Goal: Transaction & Acquisition: Purchase product/service

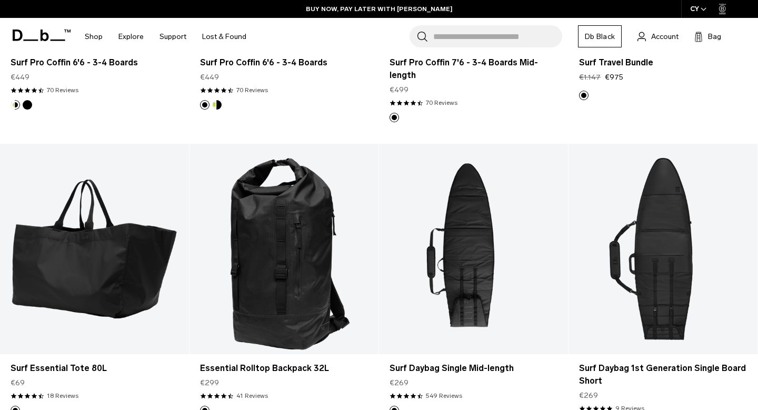
scroll to position [447, 0]
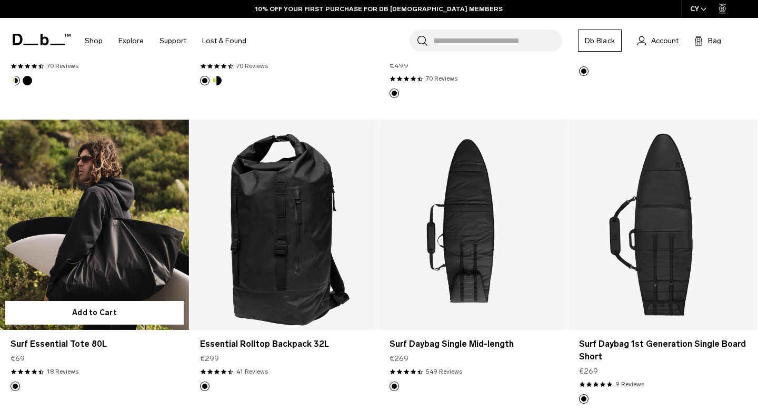
click at [121, 216] on link "Surf Essential Tote 80L" at bounding box center [94, 224] width 189 height 210
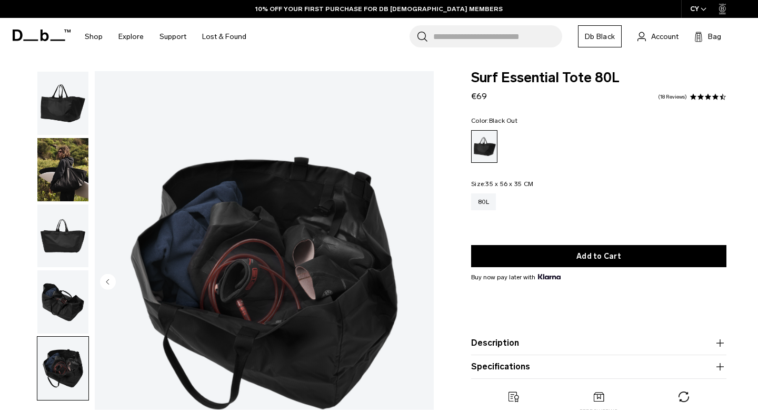
click at [55, 95] on img "button" at bounding box center [62, 103] width 51 height 63
